Goal: Task Accomplishment & Management: Manage account settings

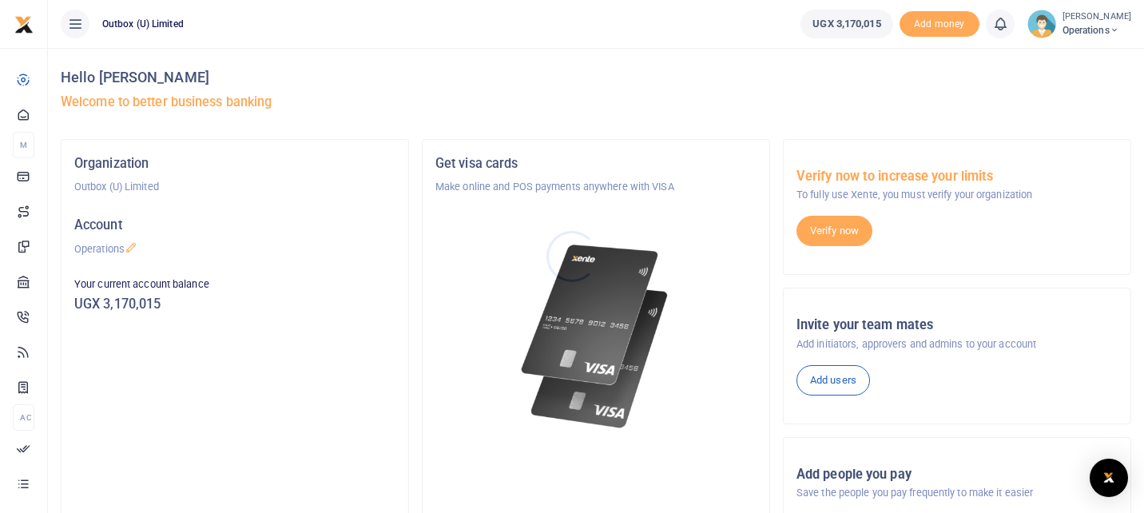
click at [24, 115] on div at bounding box center [572, 256] width 1144 height 513
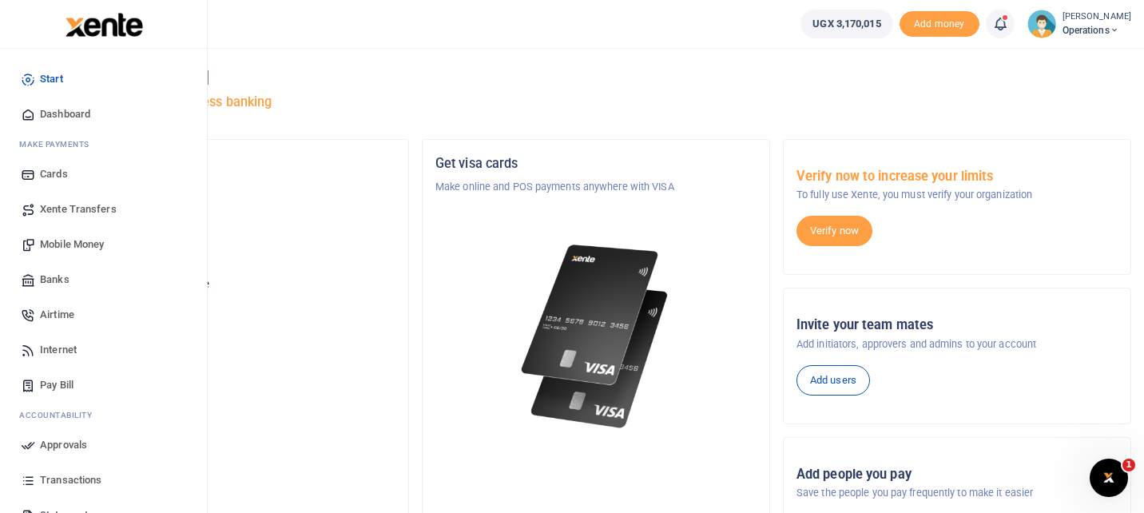
click at [55, 114] on span "Dashboard" at bounding box center [65, 114] width 50 height 16
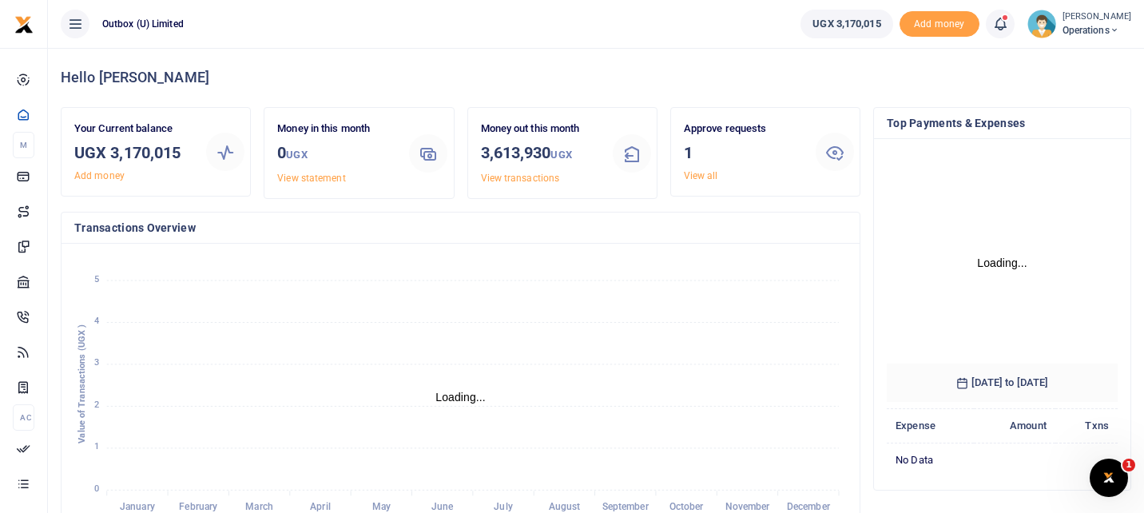
click at [707, 173] on link "View all" at bounding box center [701, 175] width 34 height 11
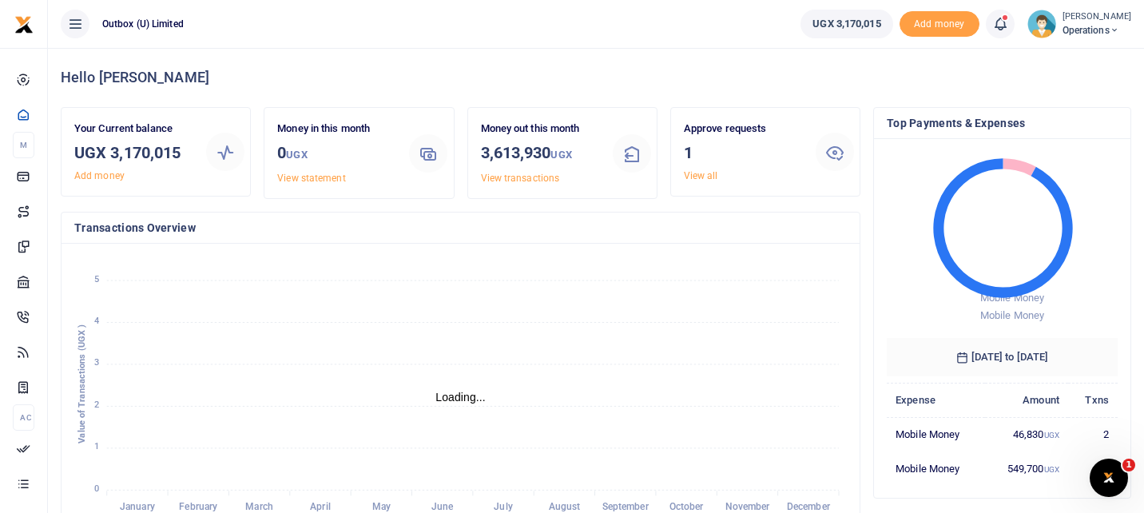
scroll to position [1, 1]
click at [749, 157] on h3 "1" at bounding box center [743, 153] width 119 height 24
click at [707, 173] on link "View all" at bounding box center [701, 175] width 34 height 11
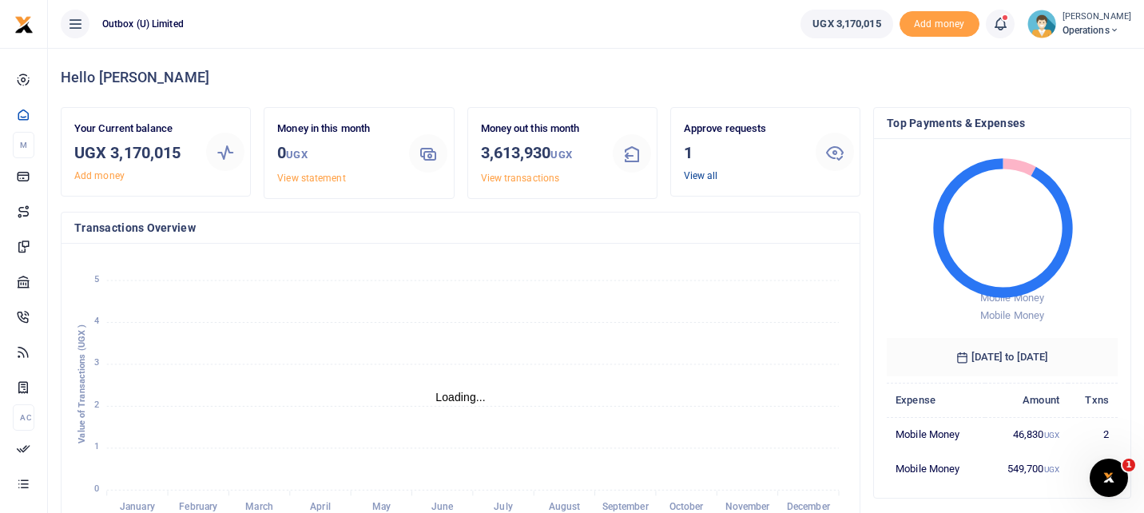
click at [707, 173] on link "View all" at bounding box center [701, 175] width 34 height 11
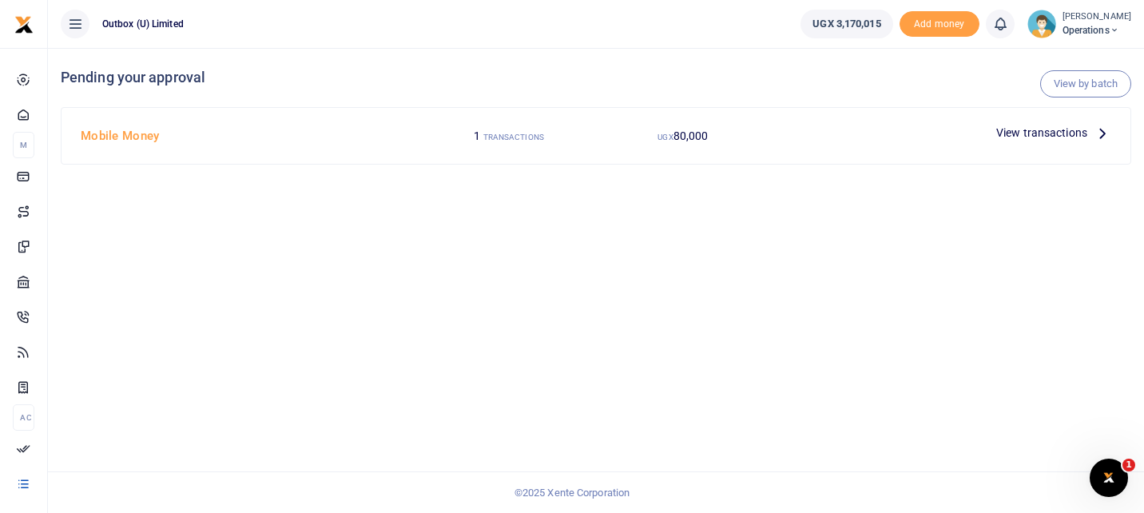
click at [1051, 127] on span "View transactions" at bounding box center [1041, 133] width 91 height 18
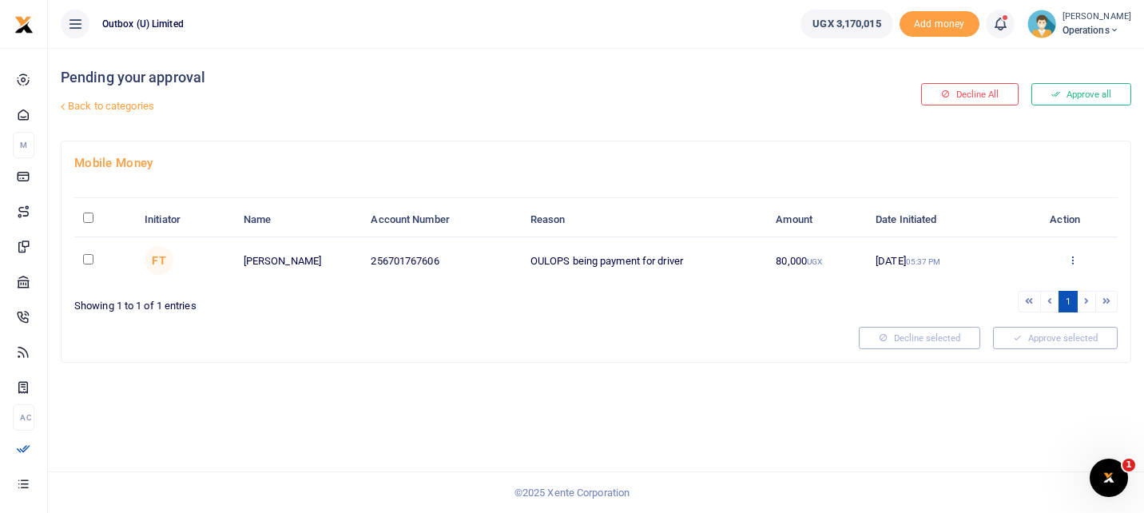
click at [1072, 258] on icon at bounding box center [1072, 259] width 10 height 11
click at [1011, 281] on link "Approve" at bounding box center [1014, 287] width 126 height 22
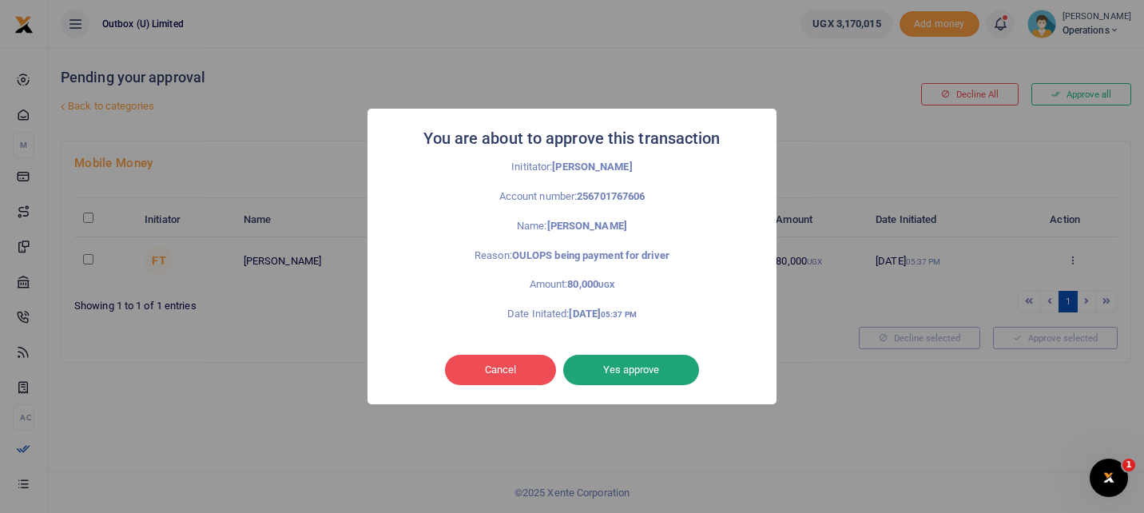
click at [625, 368] on button "Yes approve" at bounding box center [631, 370] width 136 height 30
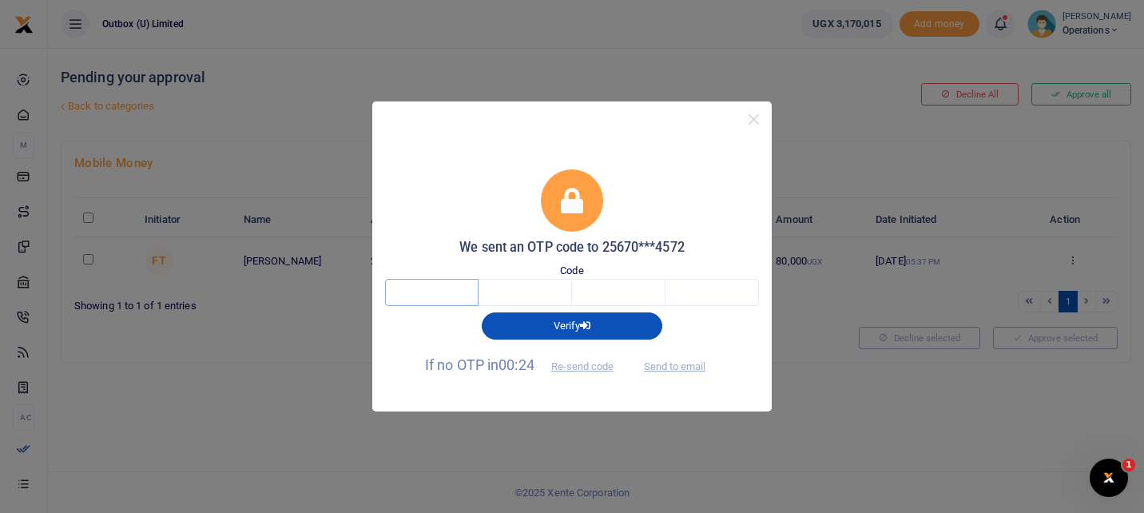
click at [452, 295] on input "text" at bounding box center [431, 292] width 93 height 27
type input "6"
type input "0"
type input "2"
type input "8"
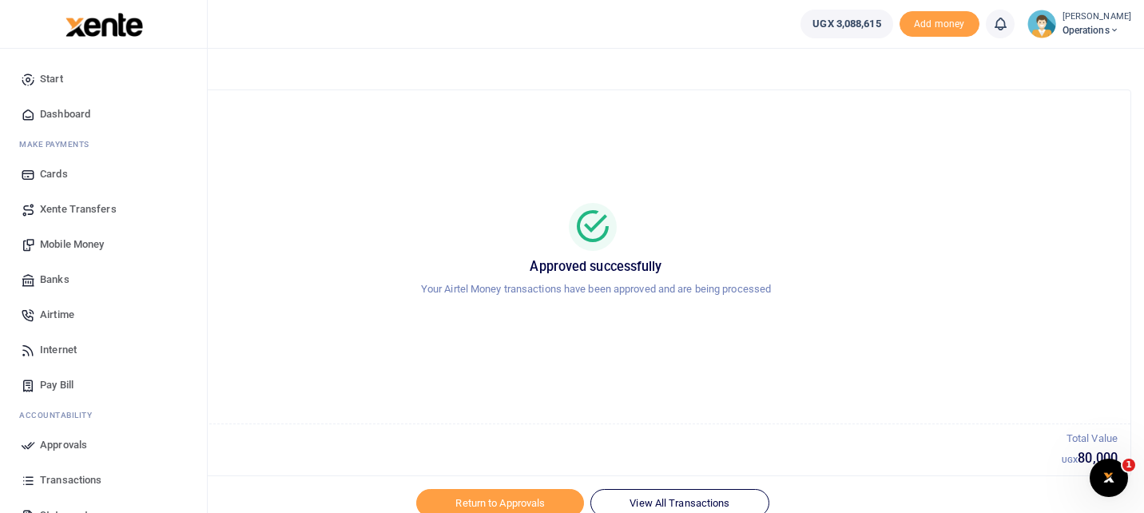
click at [42, 112] on span "Dashboard" at bounding box center [65, 114] width 50 height 16
click at [50, 109] on span "Dashboard" at bounding box center [65, 114] width 50 height 16
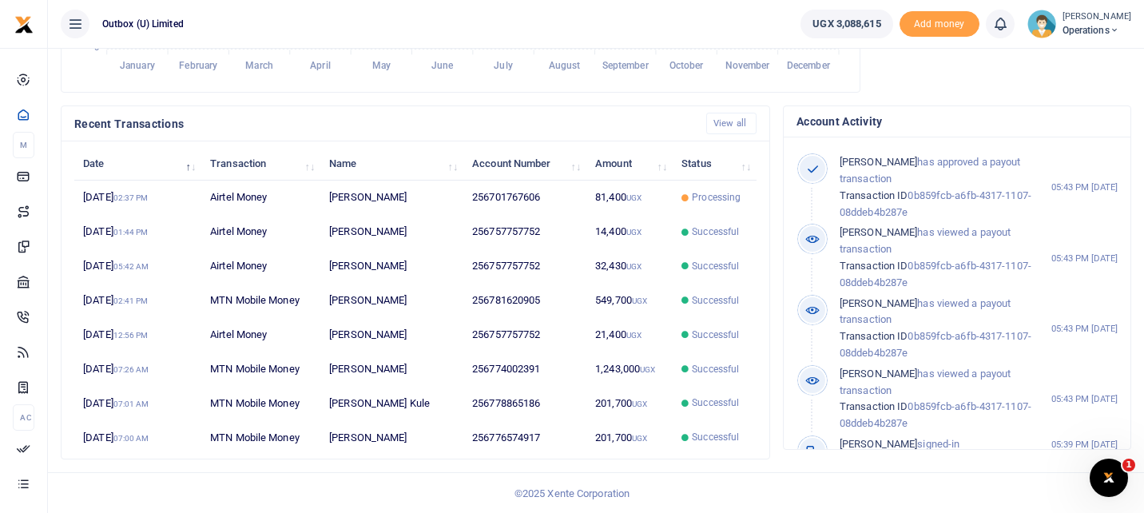
scroll to position [1, 1]
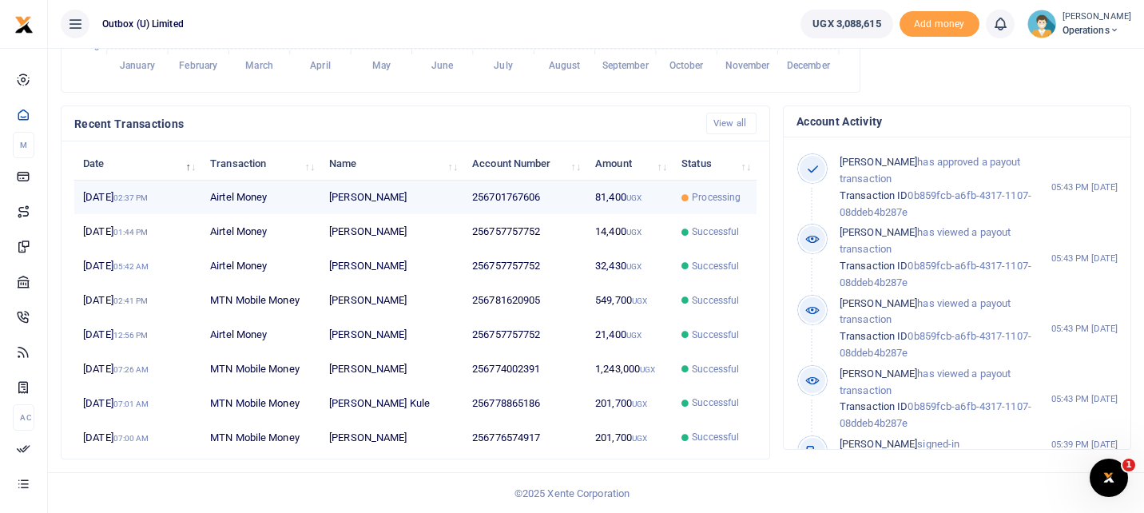
click at [579, 198] on td "256701767606" at bounding box center [524, 198] width 123 height 34
click at [462, 198] on td "[PERSON_NAME]" at bounding box center [391, 198] width 143 height 34
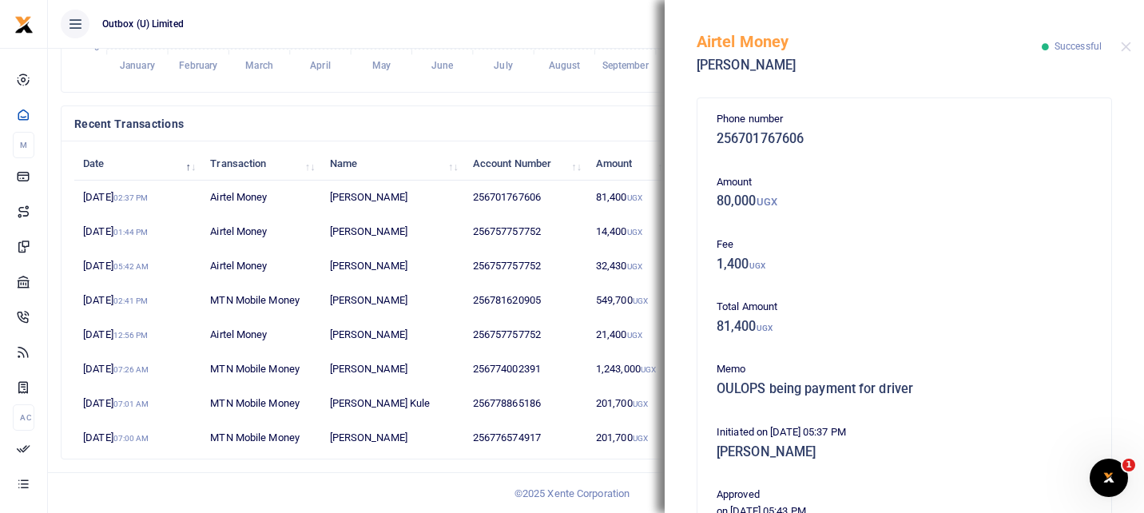
scroll to position [1, 1]
